Goal: Information Seeking & Learning: Learn about a topic

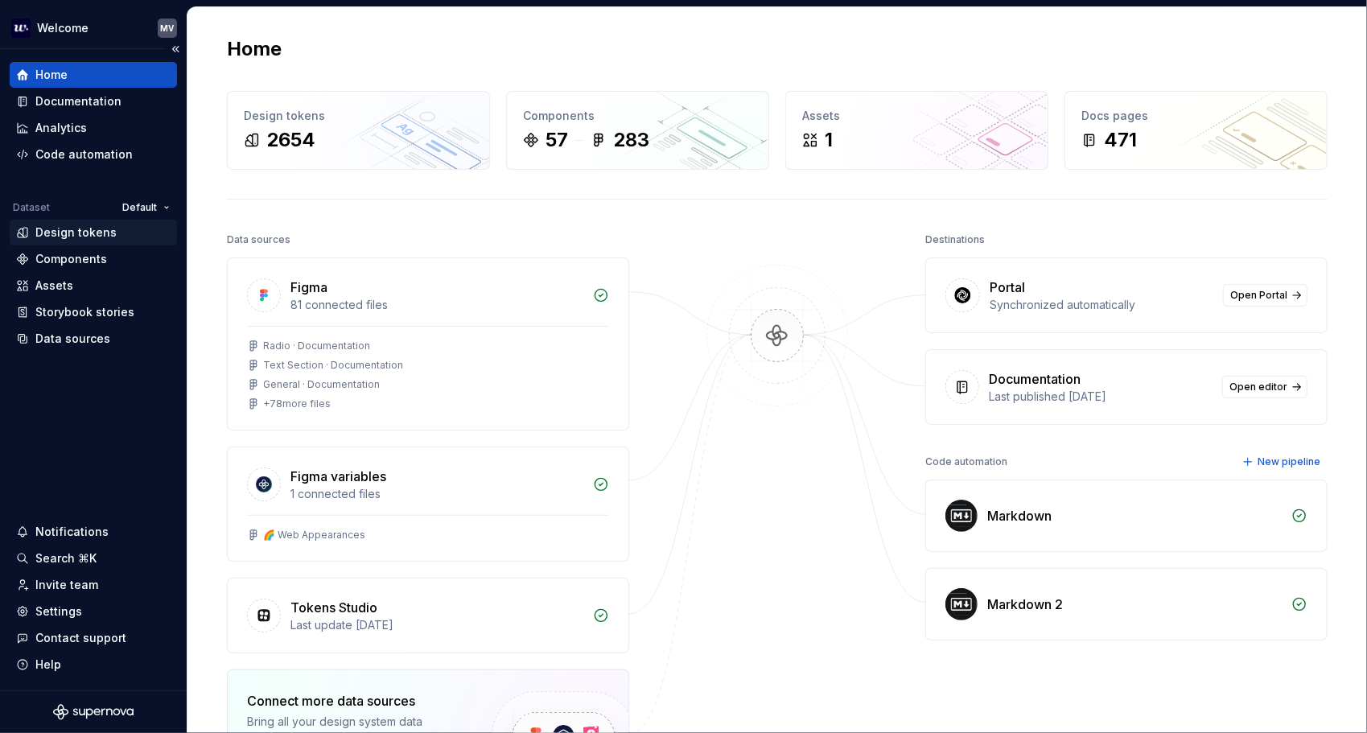
click at [104, 231] on div "Design tokens" at bounding box center [75, 232] width 81 height 16
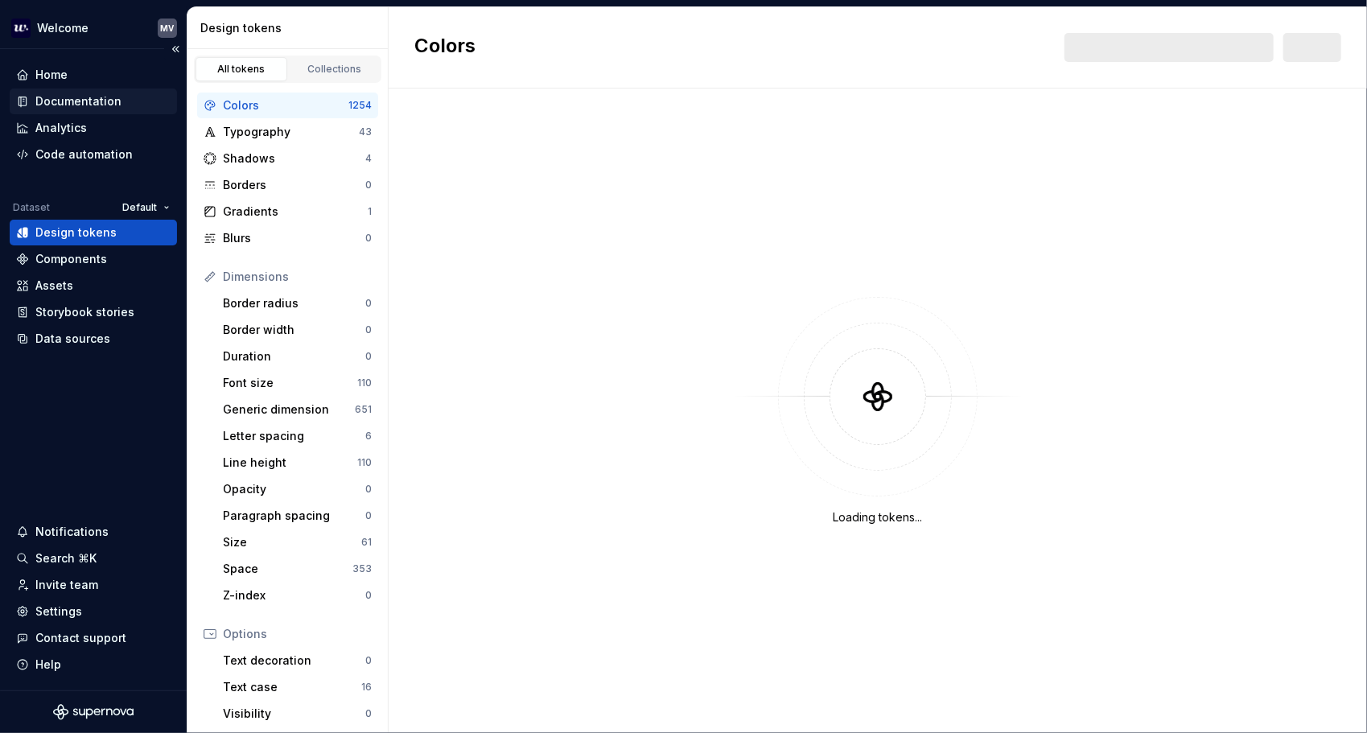
click at [71, 101] on div "Documentation" at bounding box center [78, 101] width 86 height 16
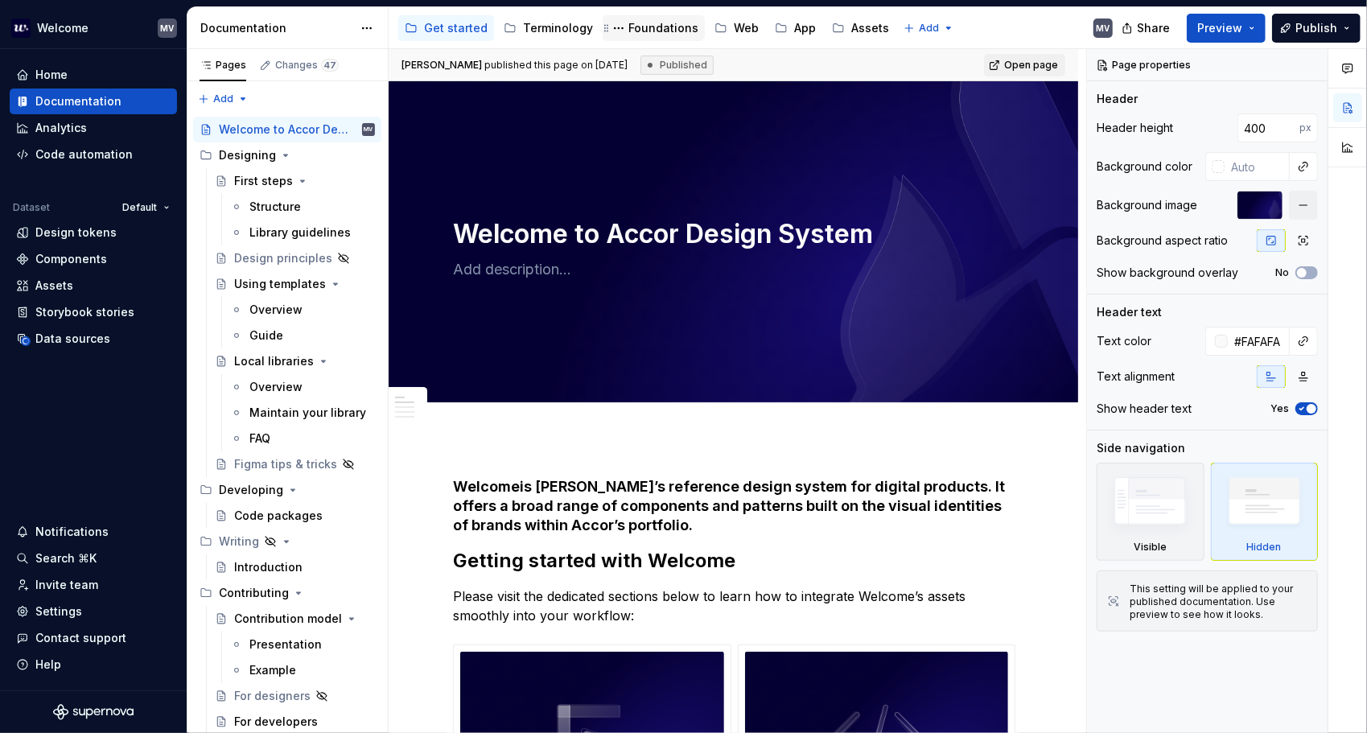
click at [656, 16] on div "Foundations" at bounding box center [653, 28] width 102 height 26
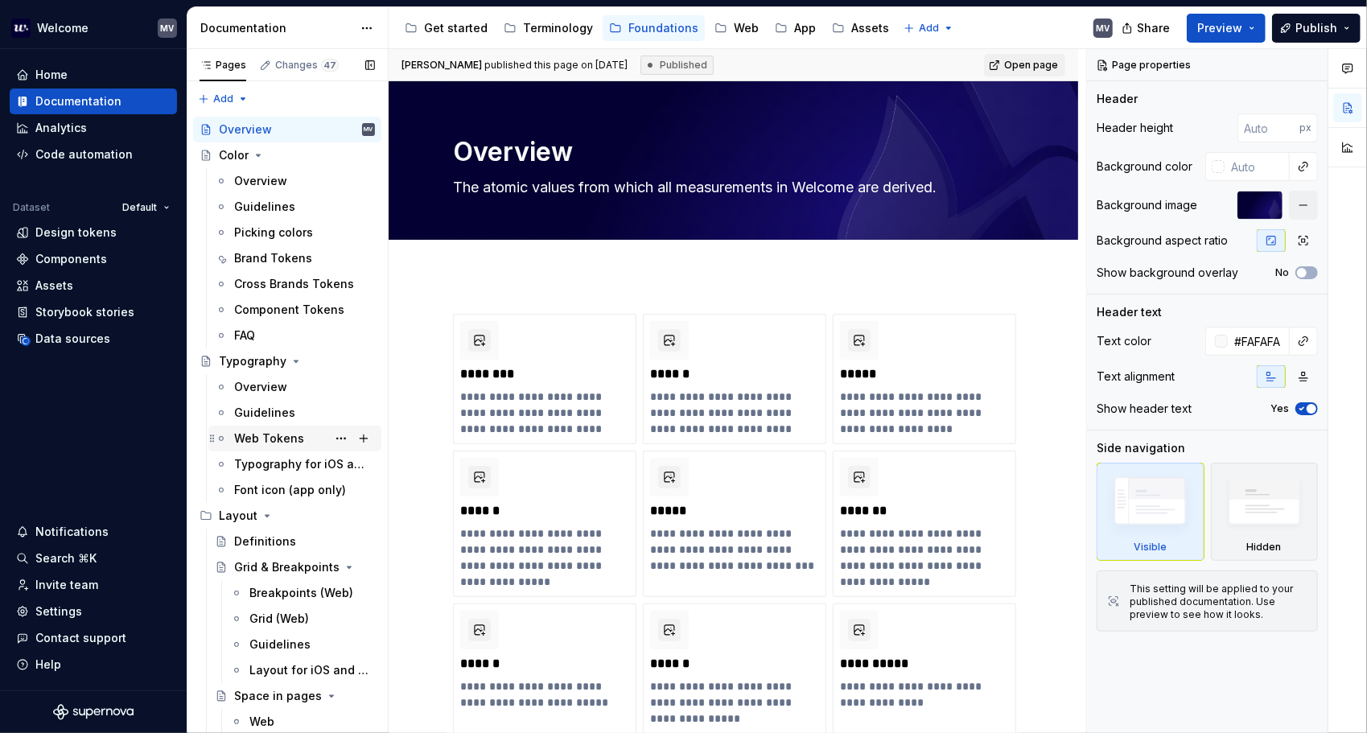
click at [283, 434] on div "Web Tokens" at bounding box center [269, 438] width 70 height 16
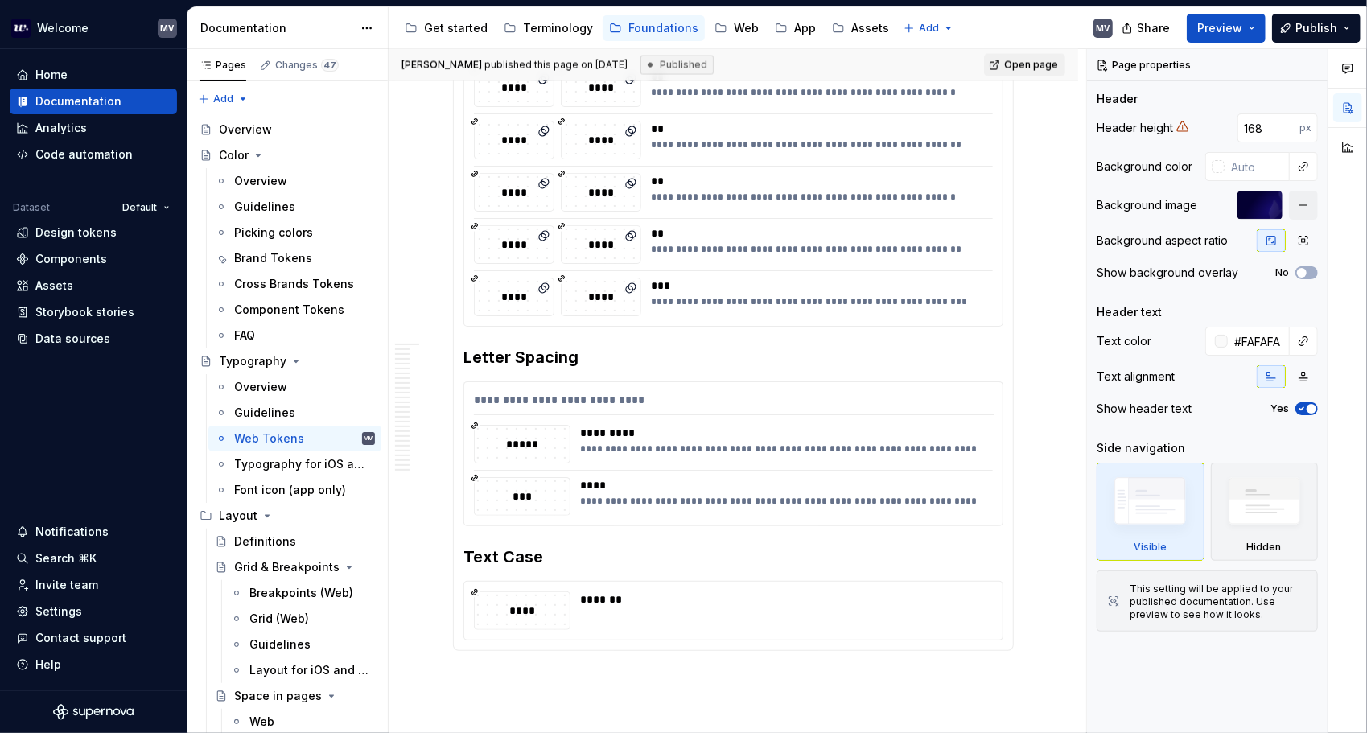
scroll to position [1850, 0]
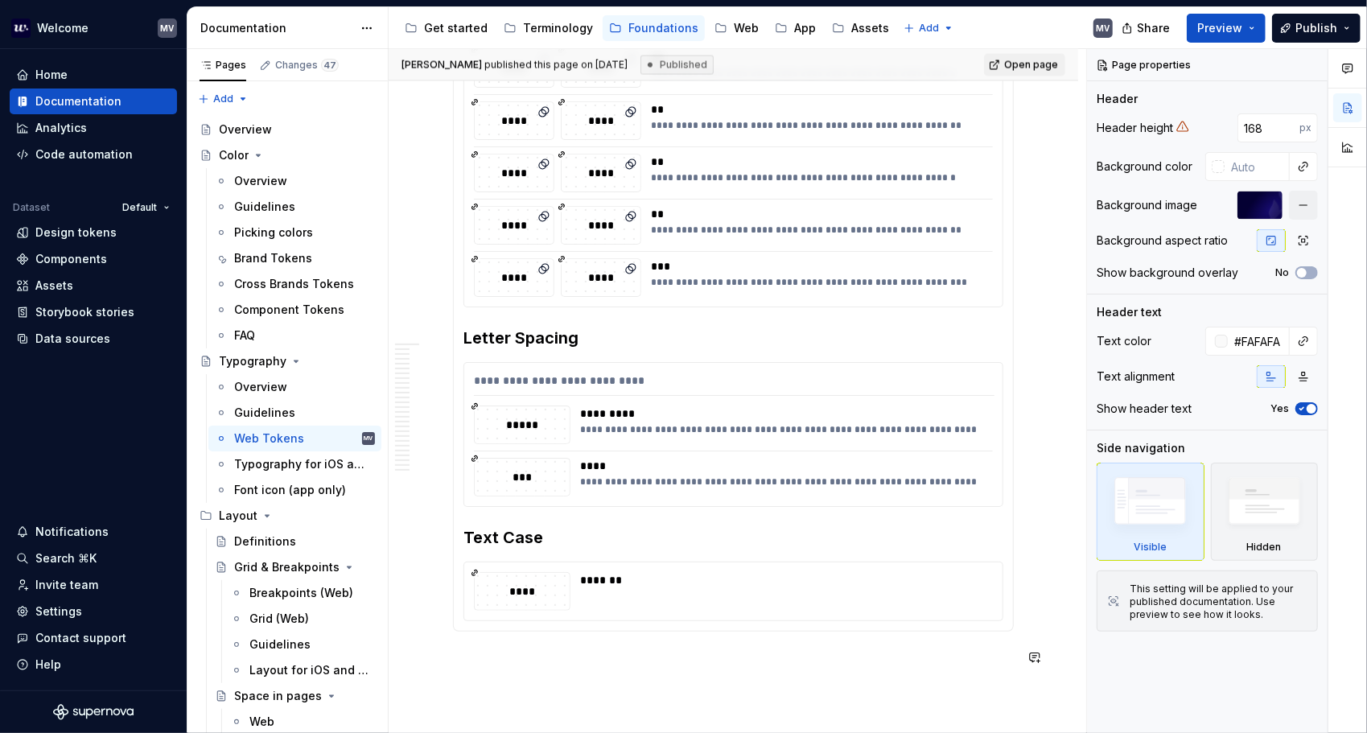
type textarea "*"
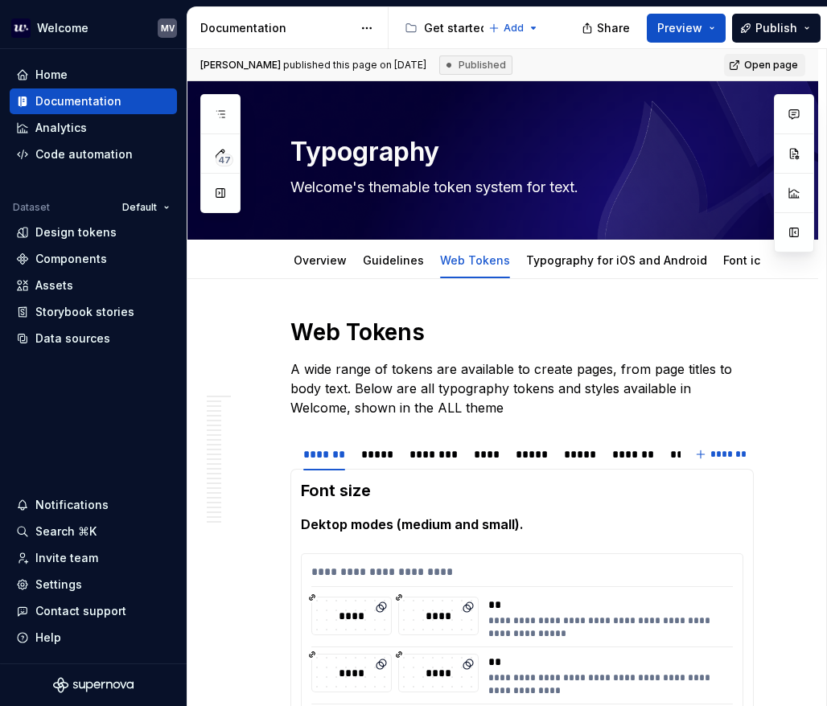
type textarea "*"
